Goal: Task Accomplishment & Management: Complete application form

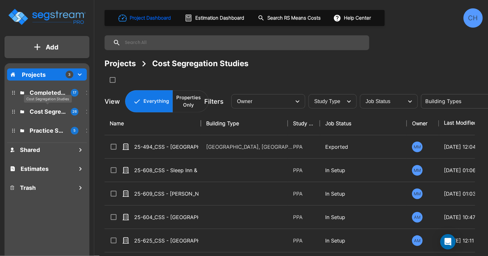
click at [52, 112] on p "Cost Segregation Studies" at bounding box center [48, 111] width 36 height 9
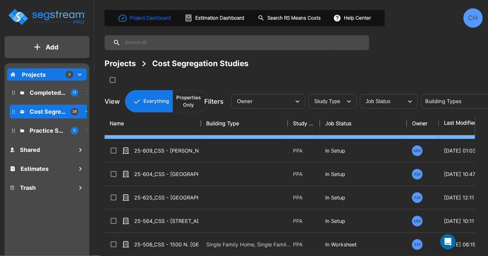
scroll to position [52, 0]
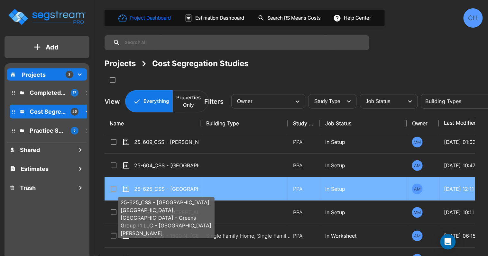
click at [186, 187] on p "25-625_CSS - [GEOGRAPHIC_DATA] [GEOGRAPHIC_DATA], [GEOGRAPHIC_DATA] - Greens Gr…" at bounding box center [166, 189] width 64 height 8
checkbox input "true"
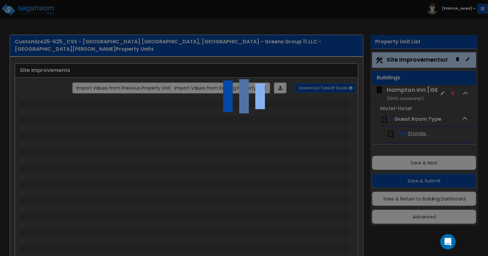
select select "2"
select select "1"
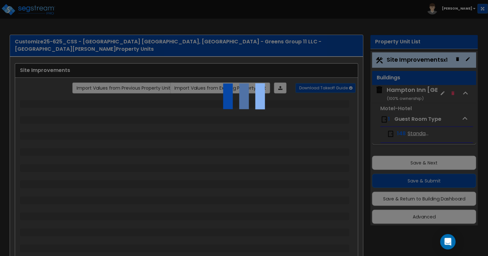
select select "1"
select select "2"
select select "1"
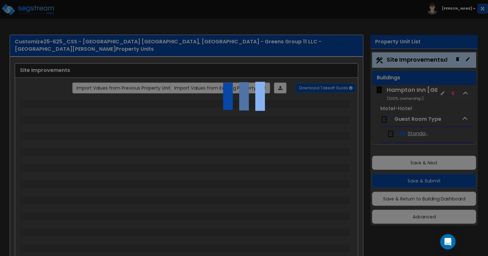
select select "2"
select select "1"
select select "2"
select select "3"
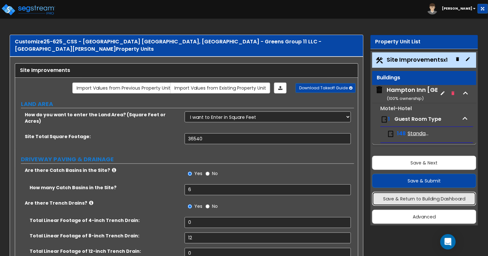
click at [436, 200] on button "Save & Return to Building Dashboard" at bounding box center [424, 199] width 104 height 14
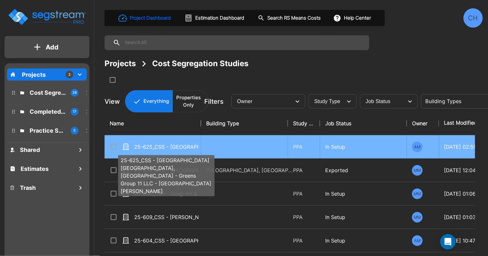
click at [190, 146] on p "25-625_CSS - [GEOGRAPHIC_DATA] [GEOGRAPHIC_DATA], [GEOGRAPHIC_DATA] - Greens Gr…" at bounding box center [166, 147] width 64 height 8
checkbox input "true"
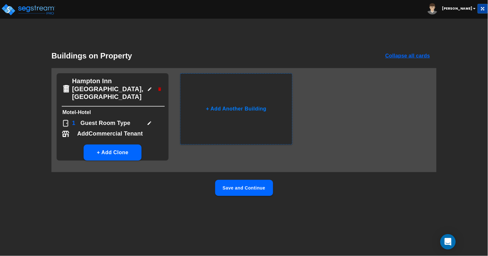
click at [234, 180] on button "Save and Continue" at bounding box center [244, 188] width 58 height 16
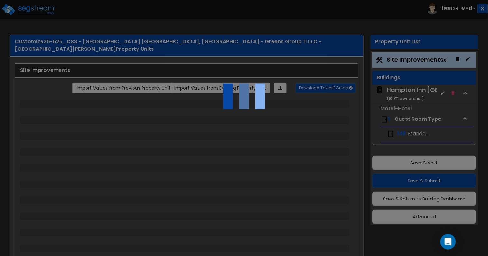
select select "2"
select select "1"
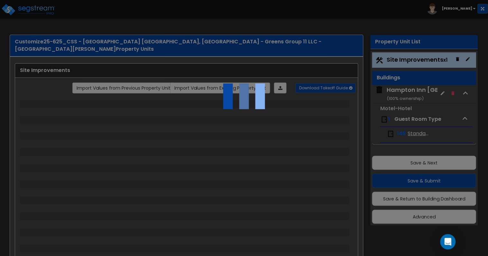
select select "1"
select select "2"
select select "1"
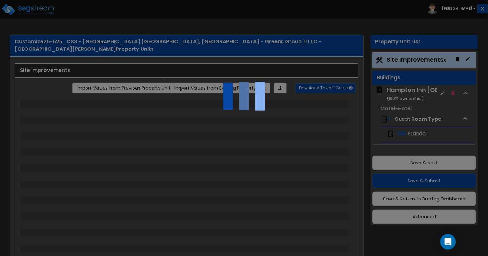
select select "2"
select select "1"
select select "2"
select select "3"
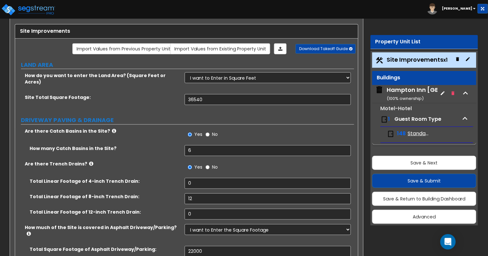
scroll to position [55, 0]
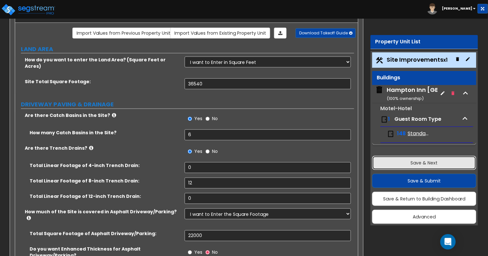
click at [404, 161] on button "Save & Next" at bounding box center [424, 163] width 104 height 14
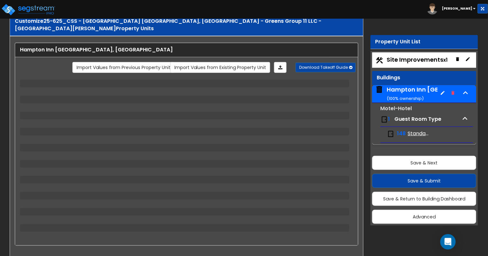
select select "3"
select select "2"
select select "1"
select select "2"
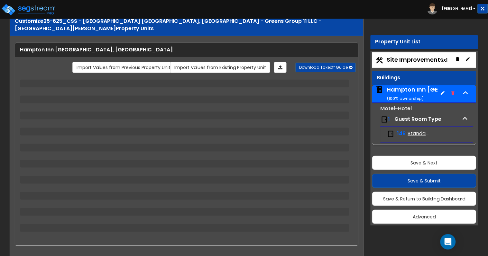
select select "1"
select select "2"
select select "3"
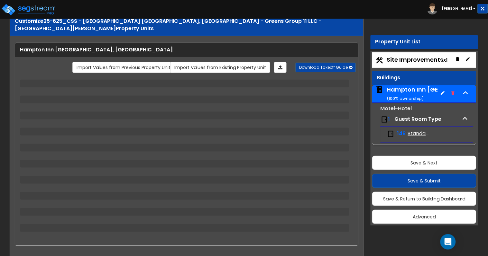
select select "3"
select select "1"
select select "8"
select select "1"
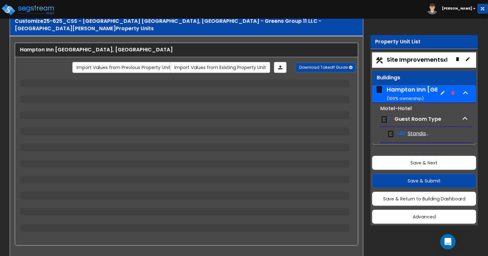
select select "2"
select select "1"
select select "2"
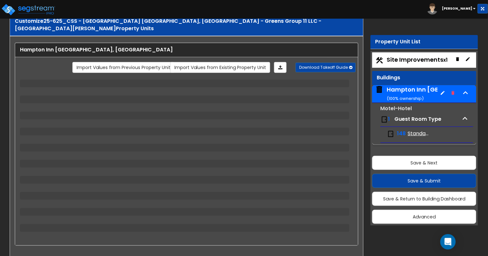
select select "1"
select select "5"
select select "1"
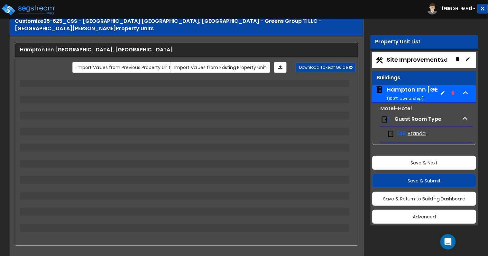
select select "1"
select select "8"
select select "5"
select select "1"
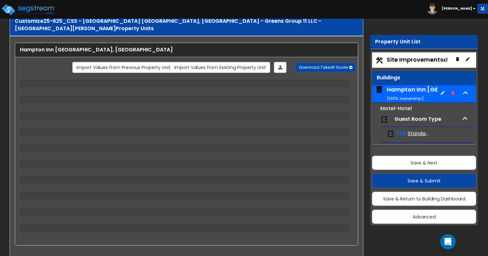
select select "1"
select select "2"
select select "1"
select select "8"
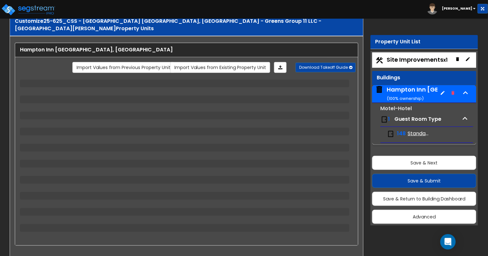
select select "2"
select select "1"
select select "5"
select select "7"
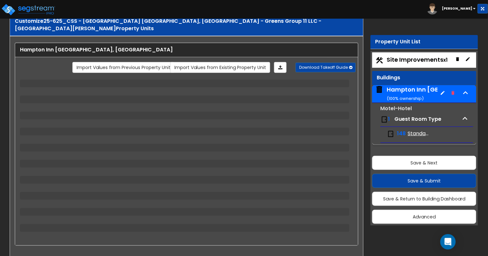
select select "2"
select select "5"
select select "1"
select select "3"
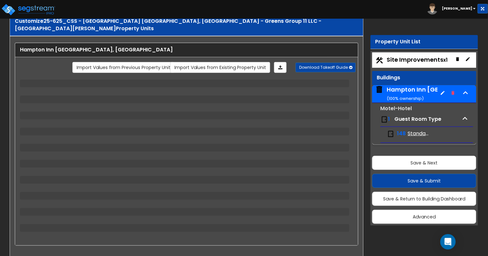
select select "3"
select select "2"
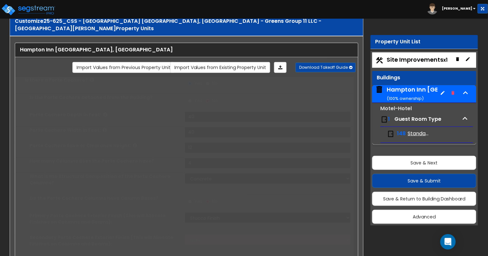
radio input "true"
select select "2"
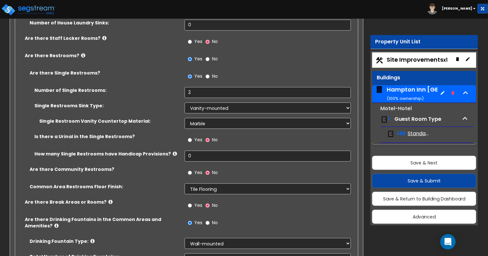
scroll to position [3827, 0]
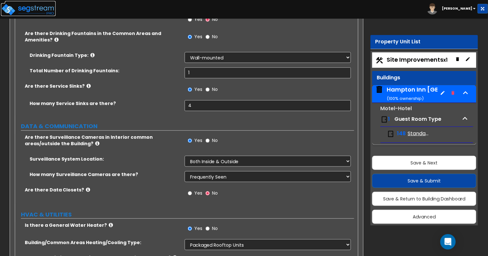
click at [35, 10] on img at bounding box center [28, 9] width 55 height 13
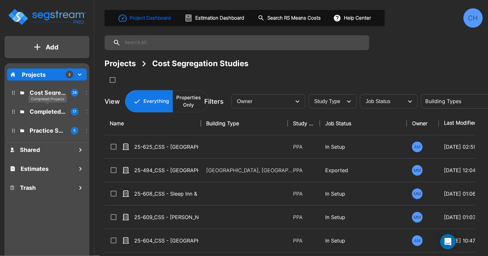
click at [45, 109] on p "Completed Projects" at bounding box center [48, 111] width 36 height 9
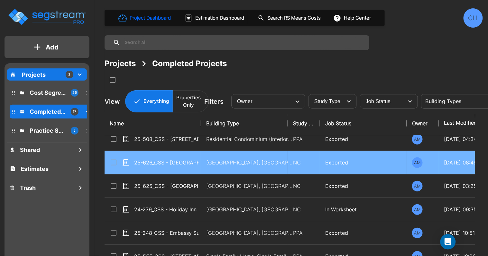
scroll to position [55, 0]
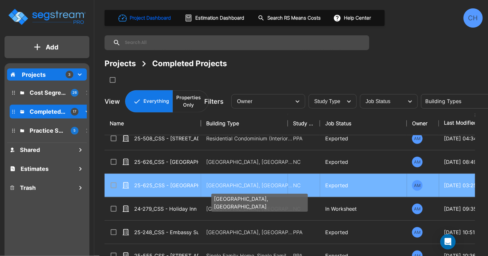
click at [222, 185] on p "[GEOGRAPHIC_DATA], [GEOGRAPHIC_DATA]" at bounding box center [249, 186] width 87 height 8
checkbox input "true"
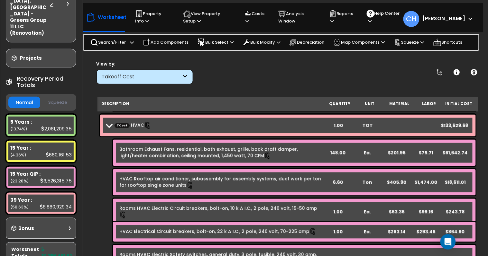
scroll to position [3473, 0]
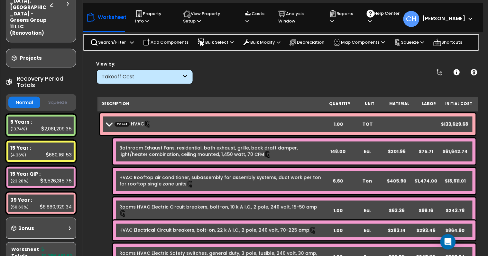
click at [109, 123] on span at bounding box center [108, 124] width 9 height 5
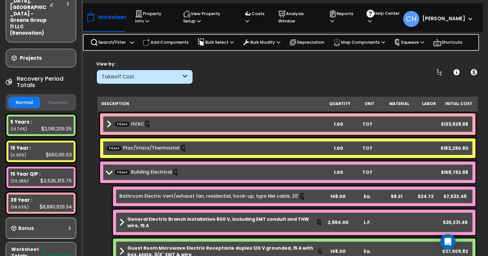
click at [109, 123] on span at bounding box center [108, 124] width 5 height 9
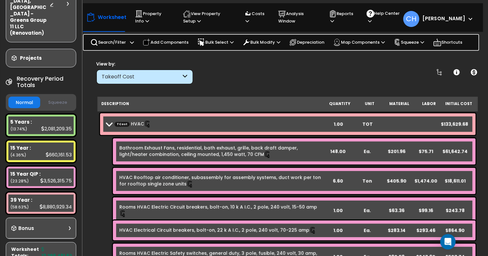
click at [109, 123] on span at bounding box center [108, 124] width 9 height 5
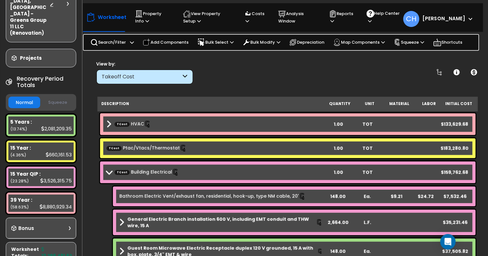
click at [108, 174] on span at bounding box center [108, 172] width 9 height 5
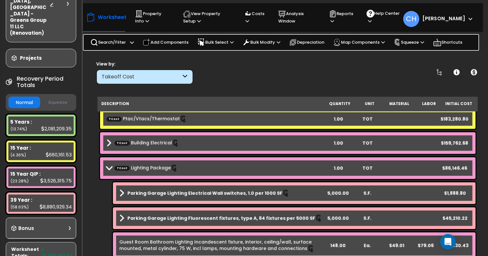
scroll to position [3510, 0]
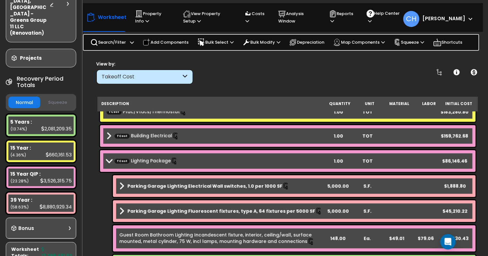
click at [106, 159] on span at bounding box center [108, 161] width 9 height 5
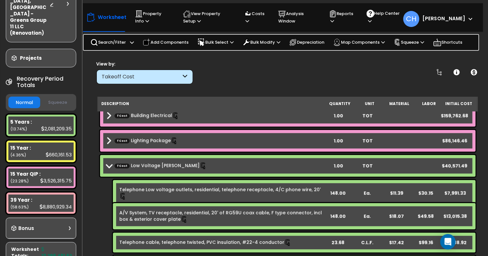
scroll to position [3545, 0]
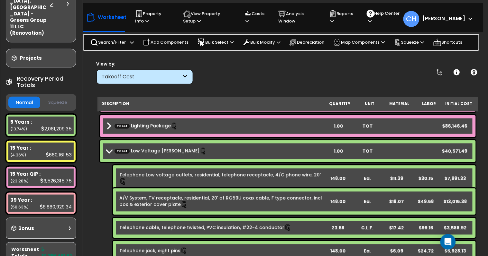
click at [105, 153] on span at bounding box center [108, 151] width 9 height 5
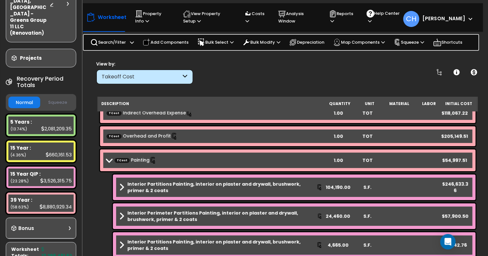
click at [106, 164] on b "TCost Painting" at bounding box center [215, 160] width 218 height 9
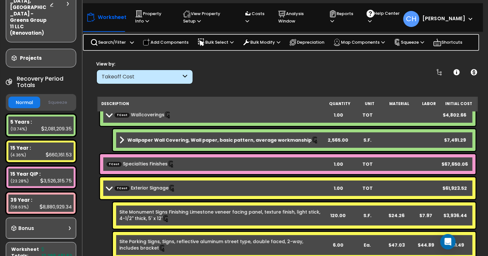
scroll to position [3716, 0]
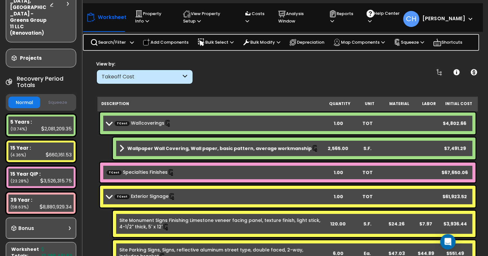
click at [108, 125] on span at bounding box center [108, 123] width 9 height 5
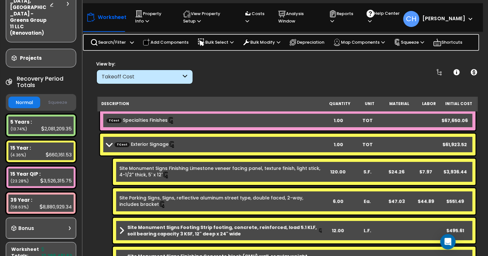
scroll to position [3754, 0]
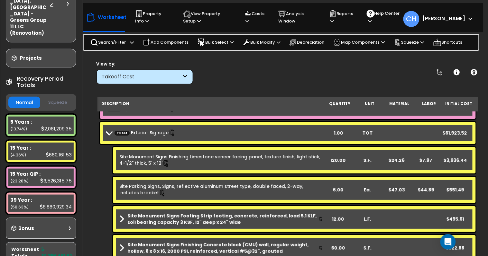
click at [106, 132] on span at bounding box center [108, 133] width 9 height 5
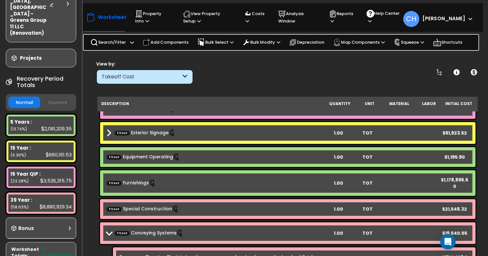
scroll to position [3786, 0]
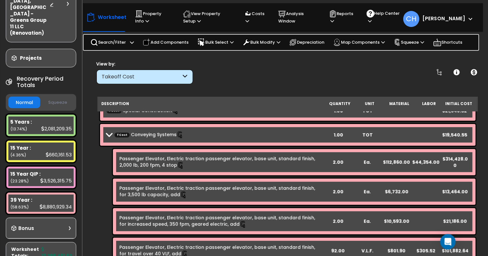
click at [109, 134] on span at bounding box center [108, 134] width 9 height 5
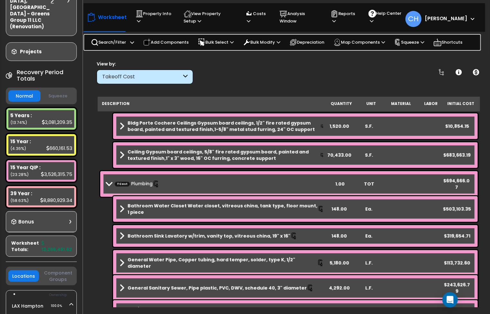
scroll to position [1788, 0]
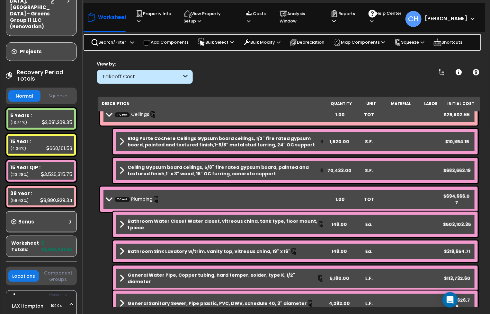
click at [105, 197] on span at bounding box center [108, 199] width 9 height 5
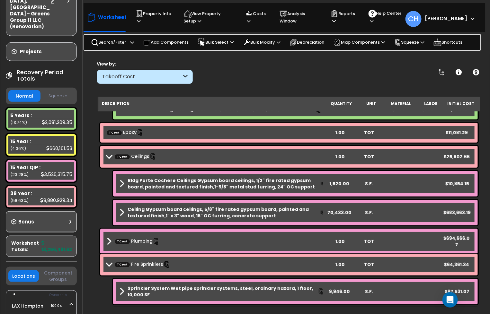
scroll to position [1730, 0]
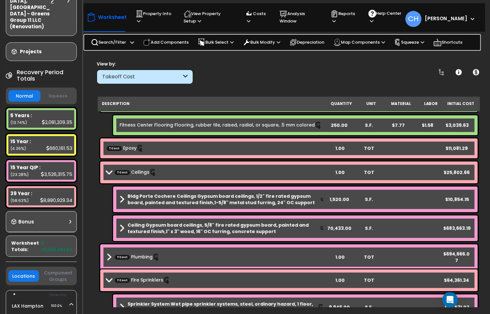
click at [109, 169] on b "TCost Ceilings" at bounding box center [216, 172] width 219 height 9
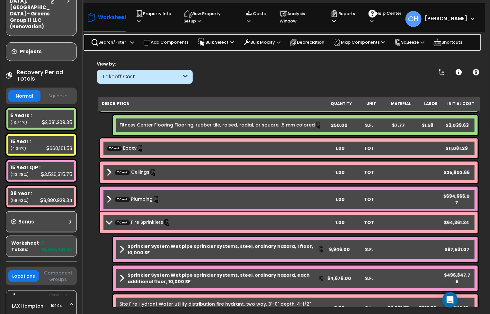
drag, startPoint x: 111, startPoint y: 224, endPoint x: 112, endPoint y: 221, distance: 3.5
click at [111, 224] on span at bounding box center [108, 222] width 9 height 5
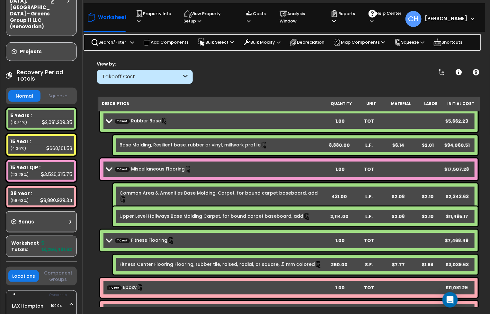
scroll to position [1583, 0]
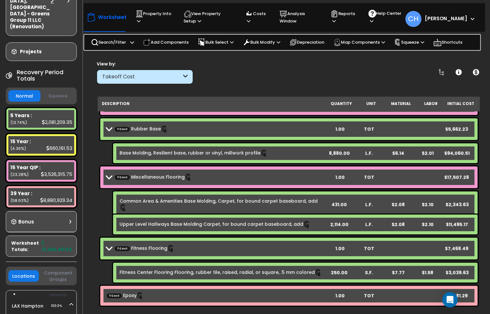
drag, startPoint x: 107, startPoint y: 246, endPoint x: 107, endPoint y: 213, distance: 33.8
click at [107, 246] on span at bounding box center [108, 248] width 9 height 5
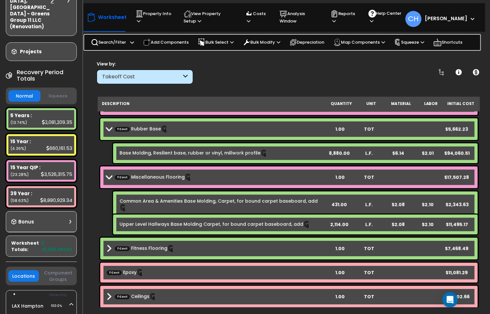
click at [108, 175] on span at bounding box center [108, 177] width 9 height 5
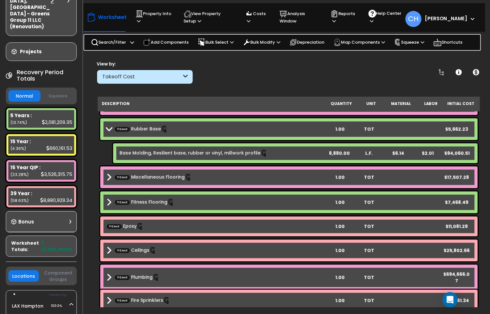
drag, startPoint x: 106, startPoint y: 127, endPoint x: 110, endPoint y: 130, distance: 4.6
click at [106, 127] on span at bounding box center [108, 129] width 9 height 5
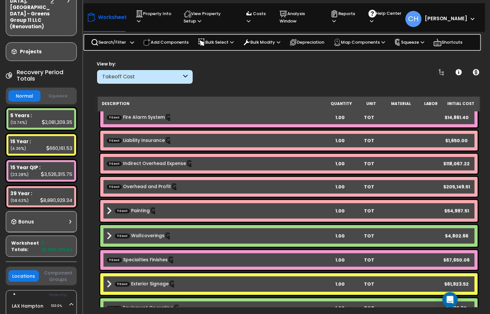
scroll to position [1911, 0]
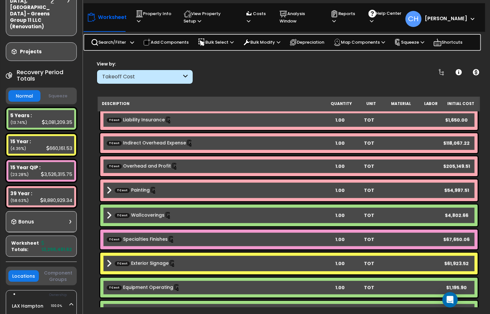
click at [168, 142] on link "TCost Indirect Overhead Expense" at bounding box center [150, 143] width 86 height 7
click at [125, 143] on link "TCost Indirect Overhead Expense" at bounding box center [150, 143] width 86 height 7
click at [112, 143] on span "TCost" at bounding box center [114, 143] width 15 height 5
click at [250, 149] on div "TCost Indirect Overhead Expense 1.00 TOT $118,067.22" at bounding box center [289, 143] width 378 height 20
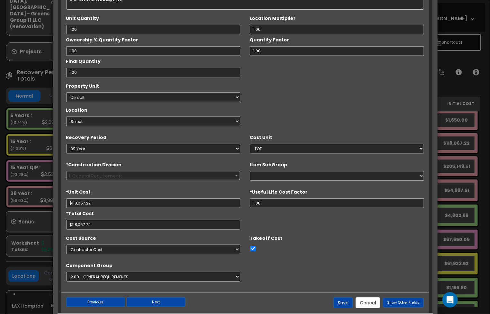
scroll to position [64, 0]
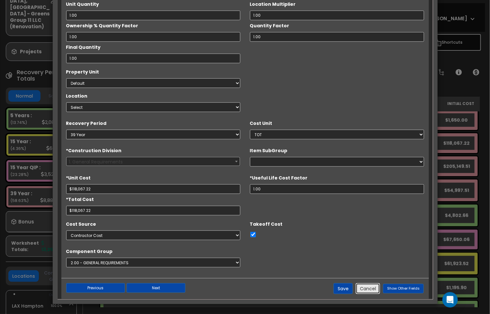
click at [372, 256] on button "Cancel" at bounding box center [368, 289] width 24 height 11
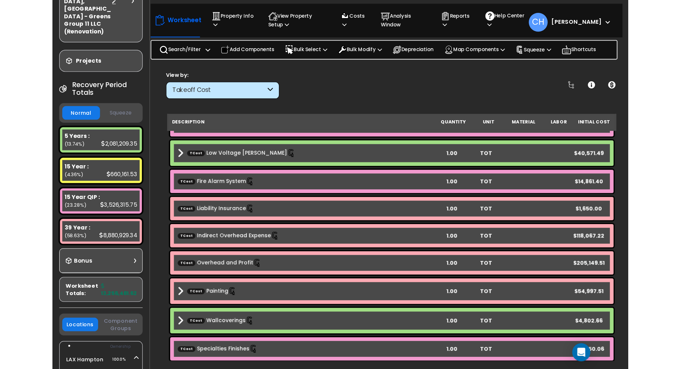
scroll to position [1848, 0]
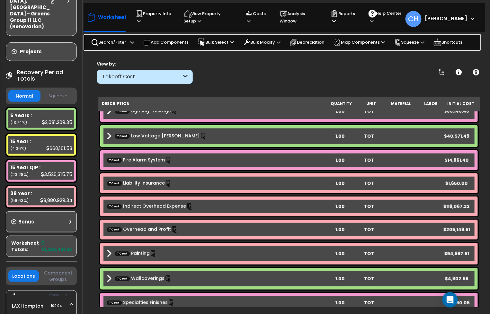
click at [59, 91] on button "Squeeze" at bounding box center [58, 96] width 32 height 11
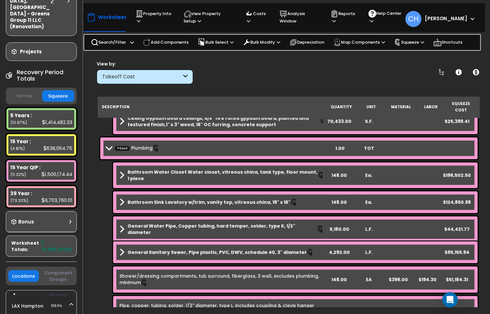
click at [30, 91] on button "Normal" at bounding box center [24, 96] width 32 height 11
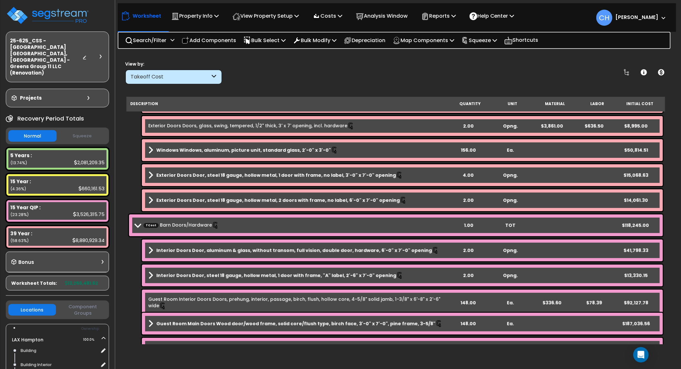
scroll to position [0, 0]
click at [73, 131] on button "Squeeze" at bounding box center [82, 136] width 48 height 11
click at [32, 131] on button "Normal" at bounding box center [32, 136] width 48 height 11
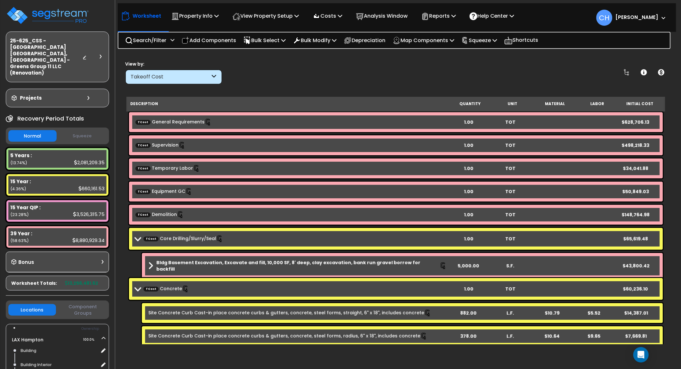
drag, startPoint x: 137, startPoint y: 238, endPoint x: 150, endPoint y: 236, distance: 13.4
click at [137, 238] on span at bounding box center [137, 238] width 9 height 5
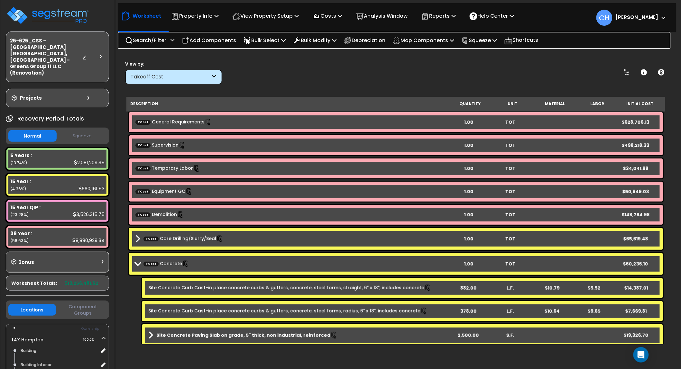
click at [139, 256] on span at bounding box center [137, 263] width 9 height 5
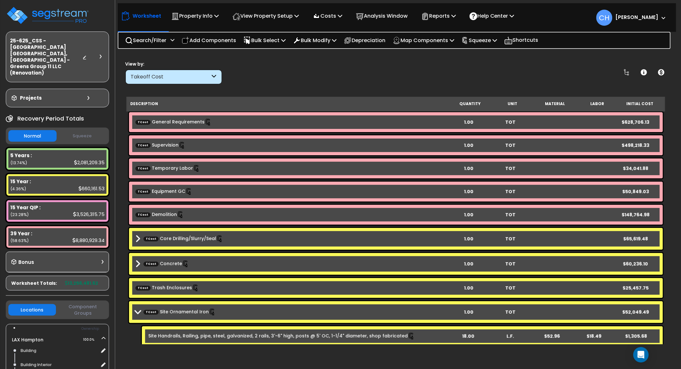
scroll to position [1, 0]
click at [134, 256] on span at bounding box center [137, 312] width 9 height 5
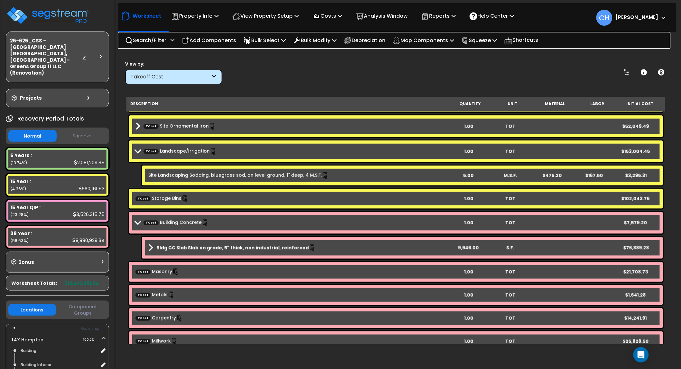
scroll to position [187, 0]
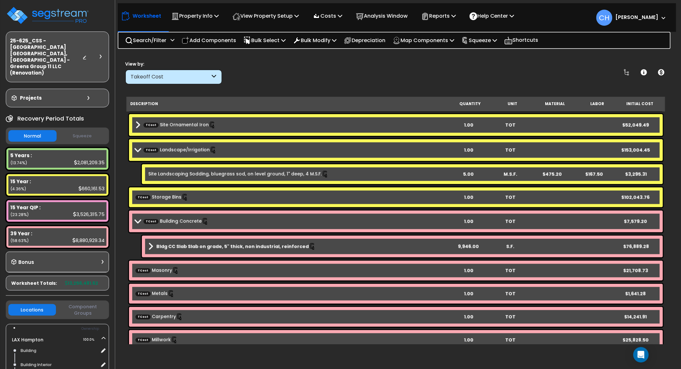
click at [137, 153] on b "TCost Landscape/Irrigation" at bounding box center [291, 150] width 312 height 9
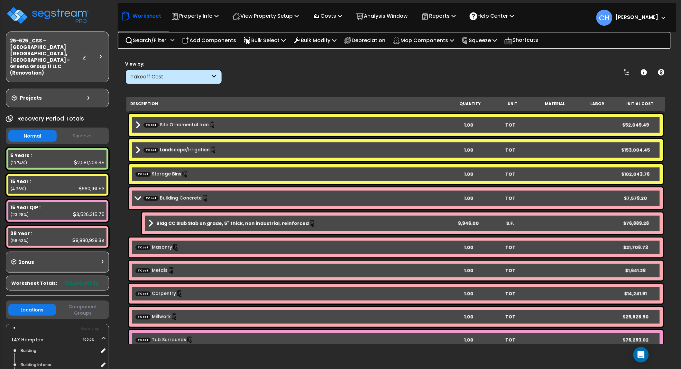
click at [133, 202] on div "TCost Building Concrete 1.00 TOT $7,579.20" at bounding box center [396, 198] width 534 height 22
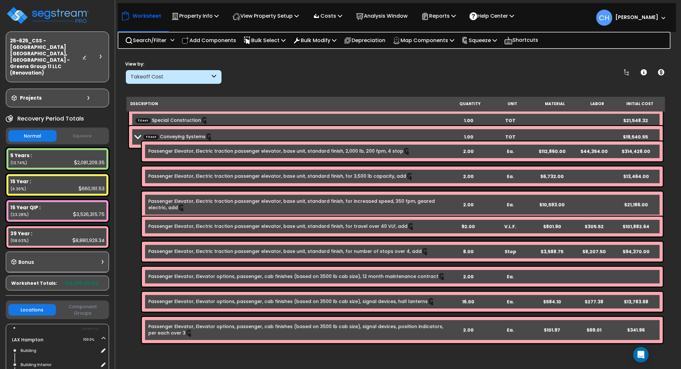
scroll to position [28, 0]
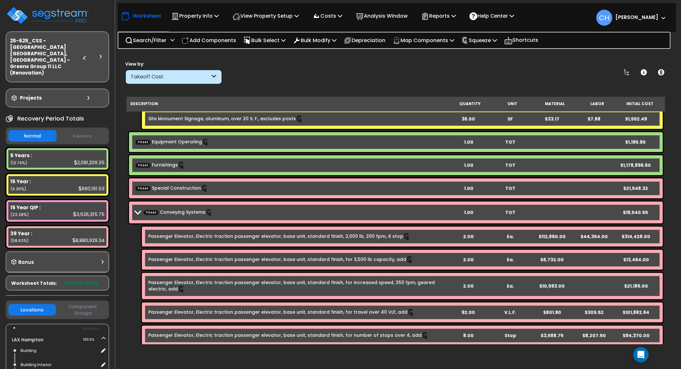
click at [130, 212] on div "TCost Conveying Systems 1.00 TOT $19,540.55" at bounding box center [396, 213] width 534 height 22
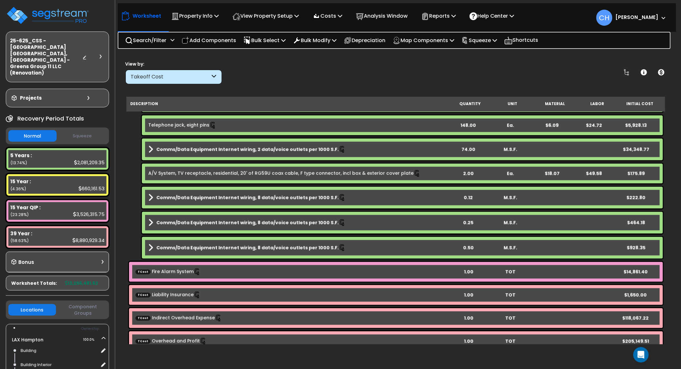
scroll to position [5549, 0]
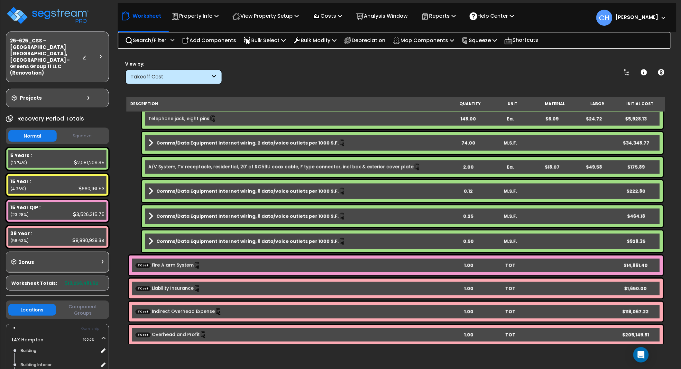
click at [214, 77] on icon at bounding box center [214, 76] width 5 height 7
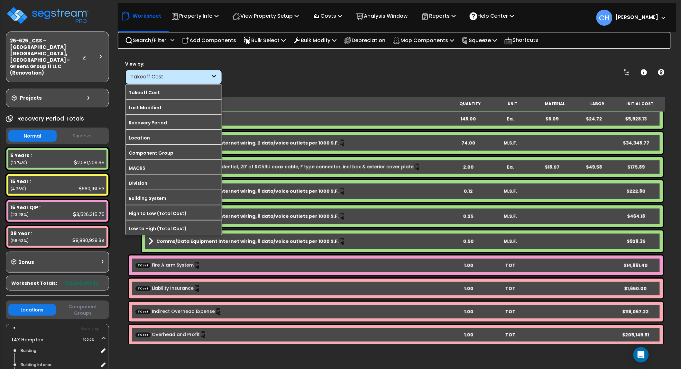
click at [321, 79] on div "View by: Takeoff Cost Takeoff Cost" at bounding box center [395, 72] width 545 height 24
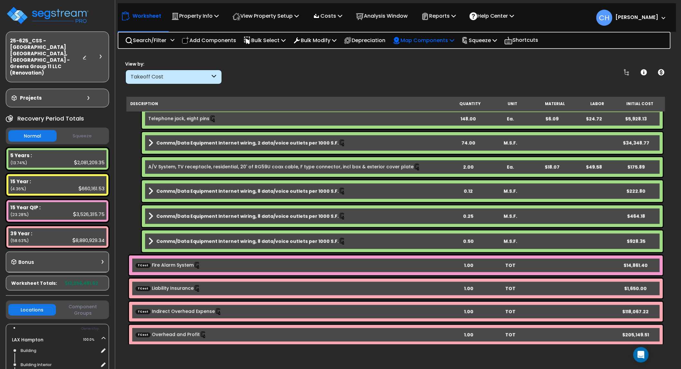
click at [446, 45] on div "Map Components" at bounding box center [423, 40] width 61 height 15
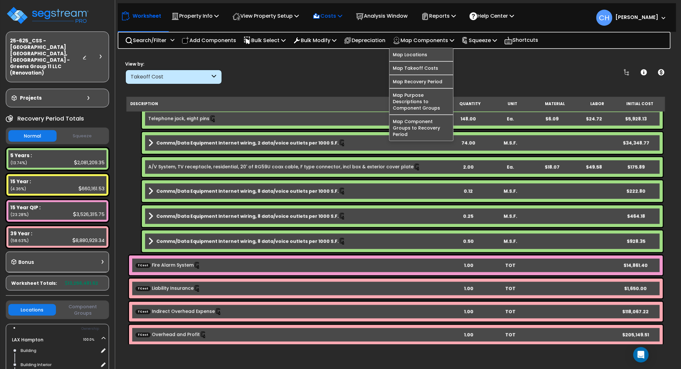
click at [342, 17] on icon at bounding box center [340, 15] width 5 height 5
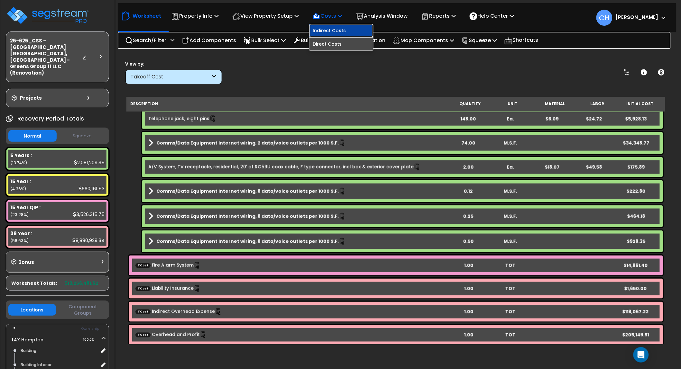
click at [350, 32] on link "Indirect Costs" at bounding box center [341, 30] width 64 height 13
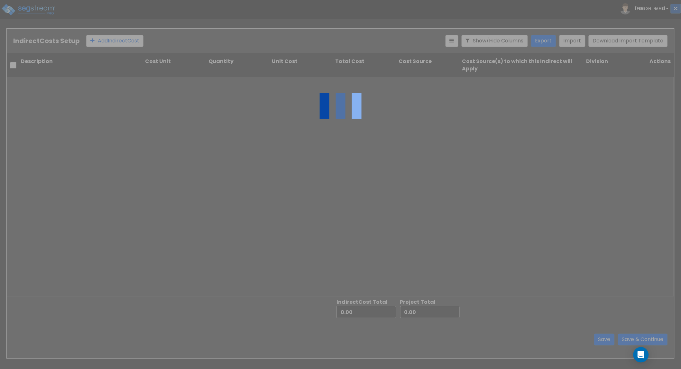
type input "6,400,147.23"
type input "6,856,334.39"
type input "13,256,481.62"
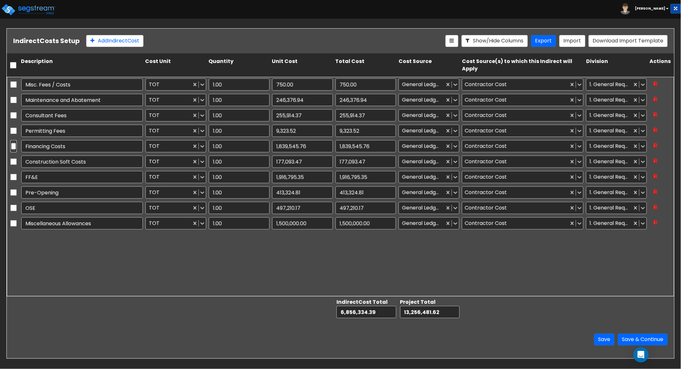
click at [14, 146] on input "checkbox" at bounding box center [13, 146] width 6 height 12
checkbox input "true"
